Goal: Task Accomplishment & Management: Use online tool/utility

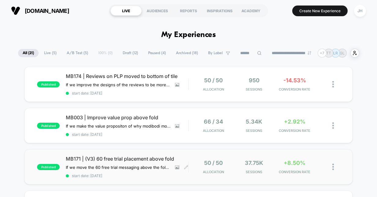
click at [138, 156] on span "MB171 | (V3) 60 free trial placement above fold" at bounding box center [127, 159] width 122 height 6
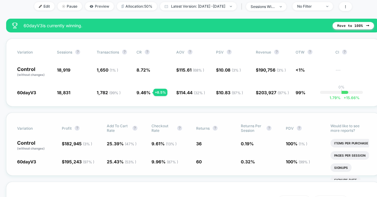
scroll to position [214, 0]
